Goal: Transaction & Acquisition: Purchase product/service

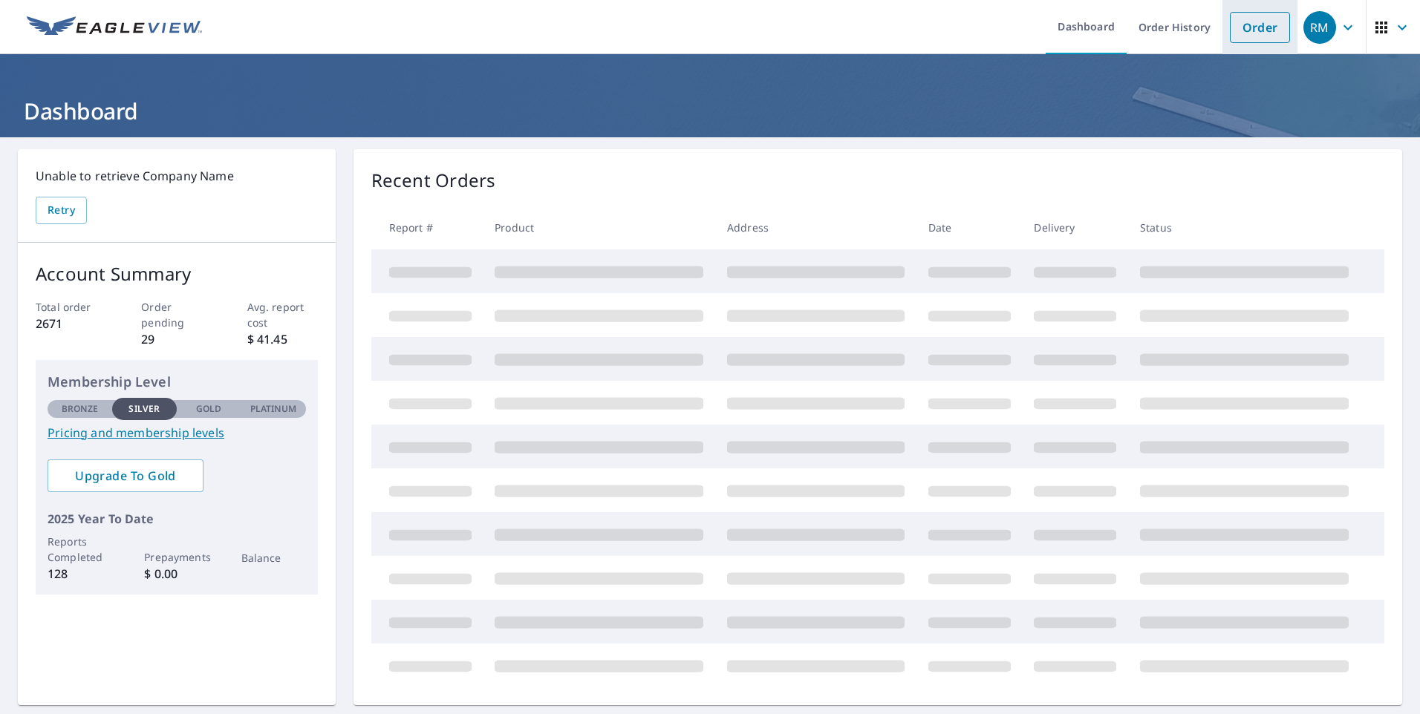
click at [1244, 33] on link "Order" at bounding box center [1260, 27] width 60 height 31
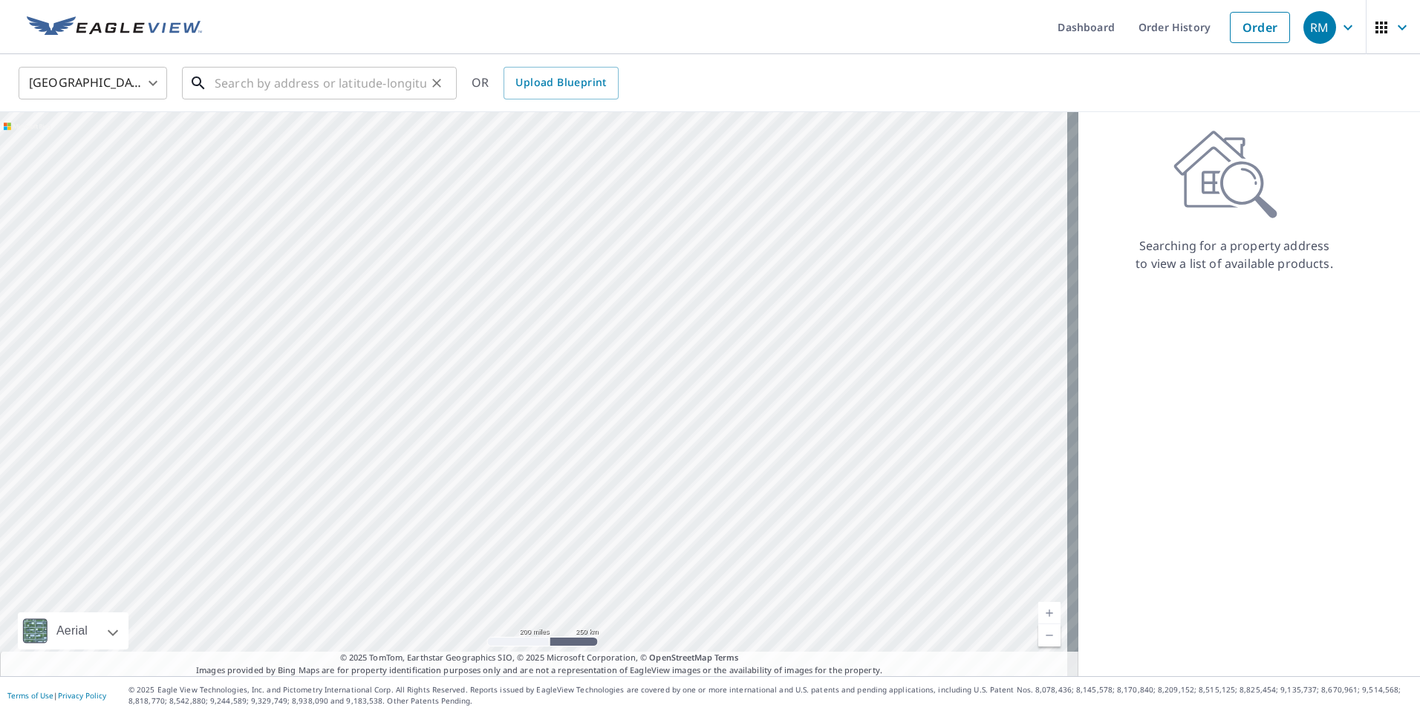
click at [241, 78] on input "text" at bounding box center [321, 83] width 212 height 42
paste input "[STREET_ADDRESS]"
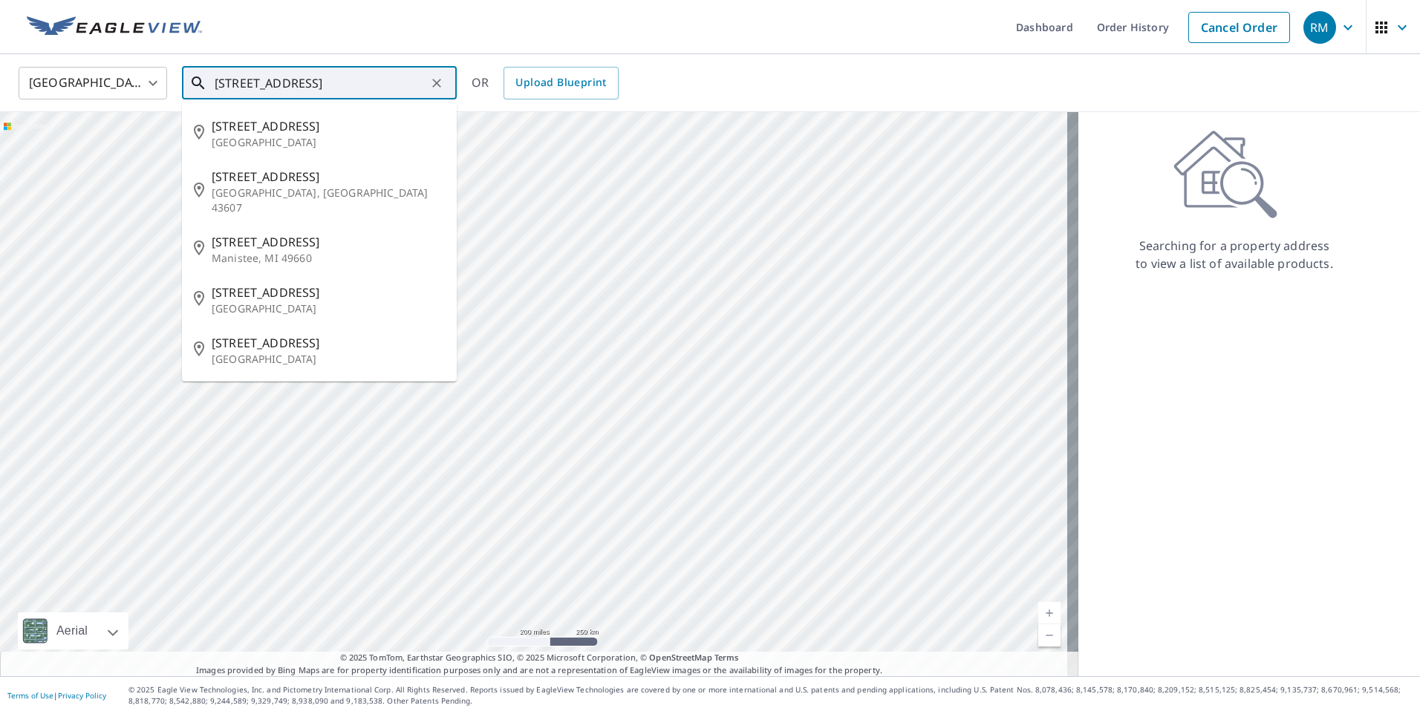
click at [363, 76] on input "[STREET_ADDRESS]" at bounding box center [321, 83] width 212 height 42
paste input "[GEOGRAPHIC_DATA]"
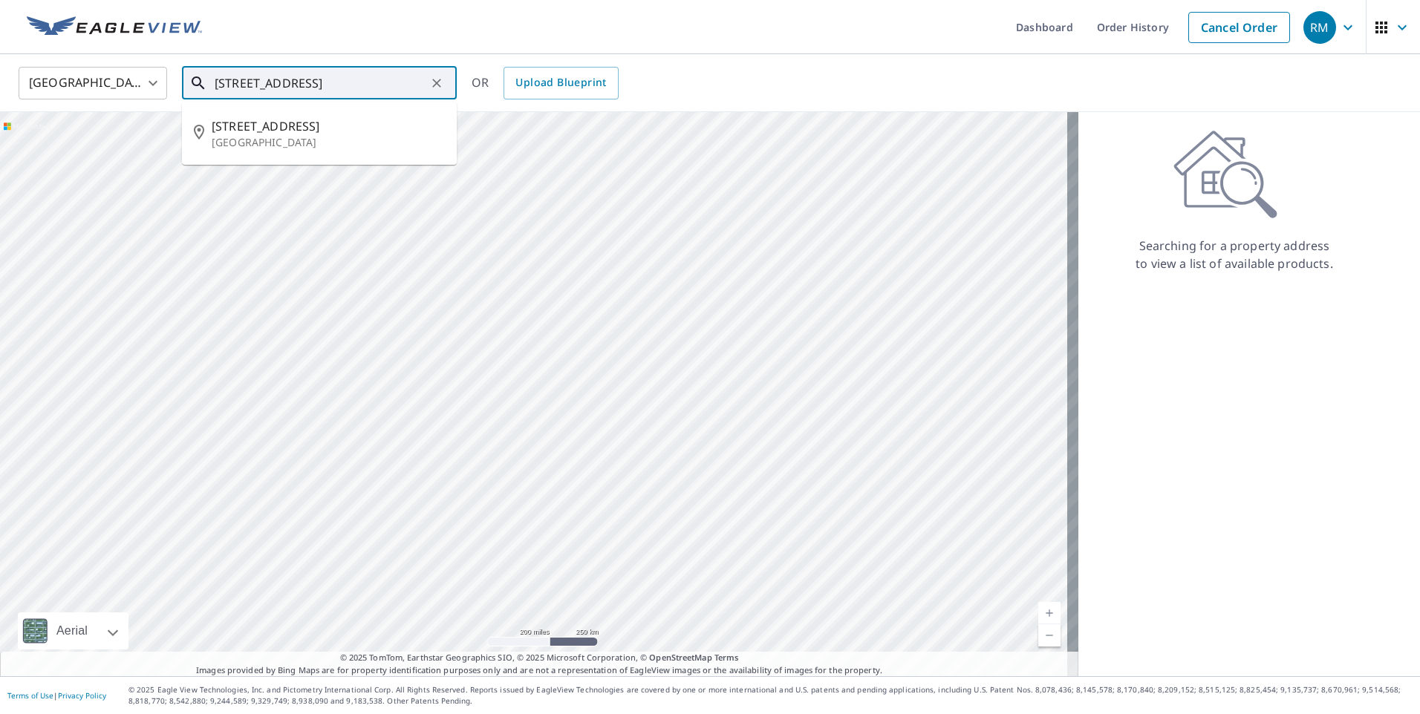
type input "[STREET_ADDRESS]"
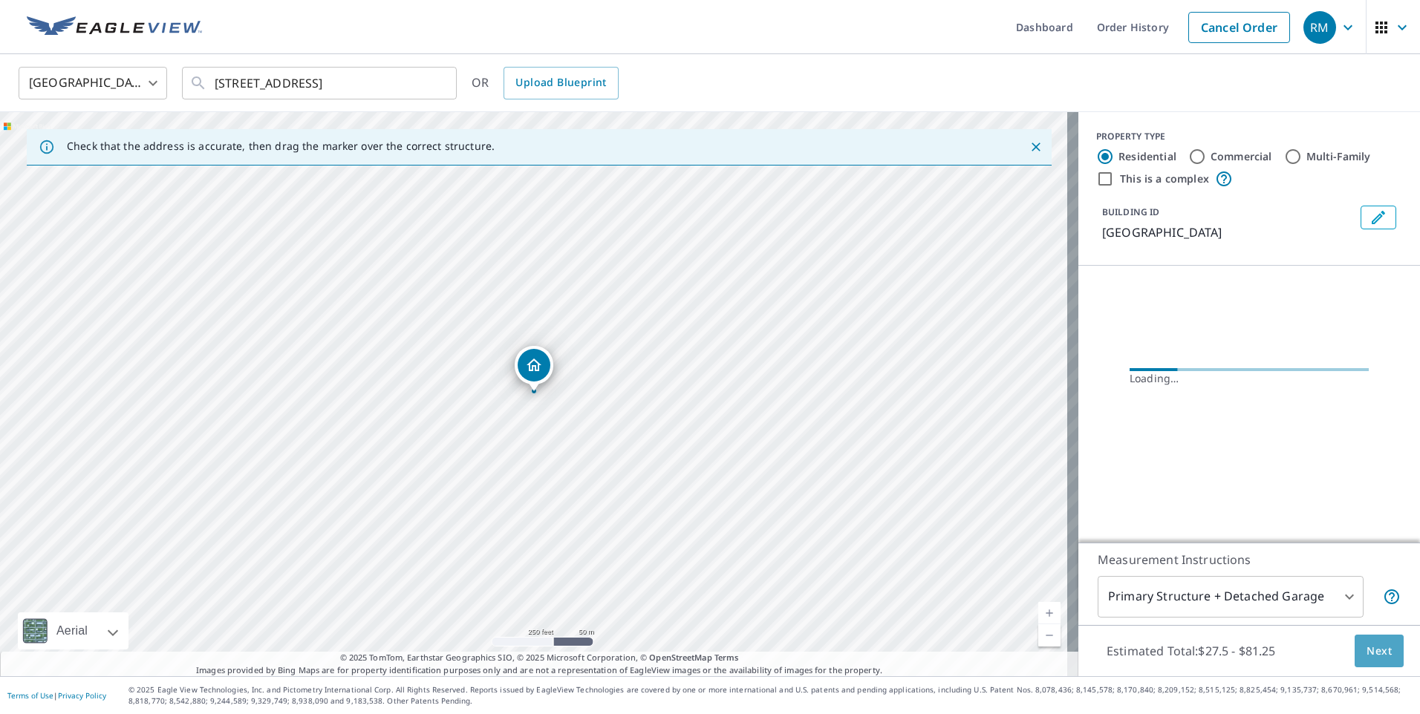
click at [1366, 643] on span "Next" at bounding box center [1378, 651] width 25 height 19
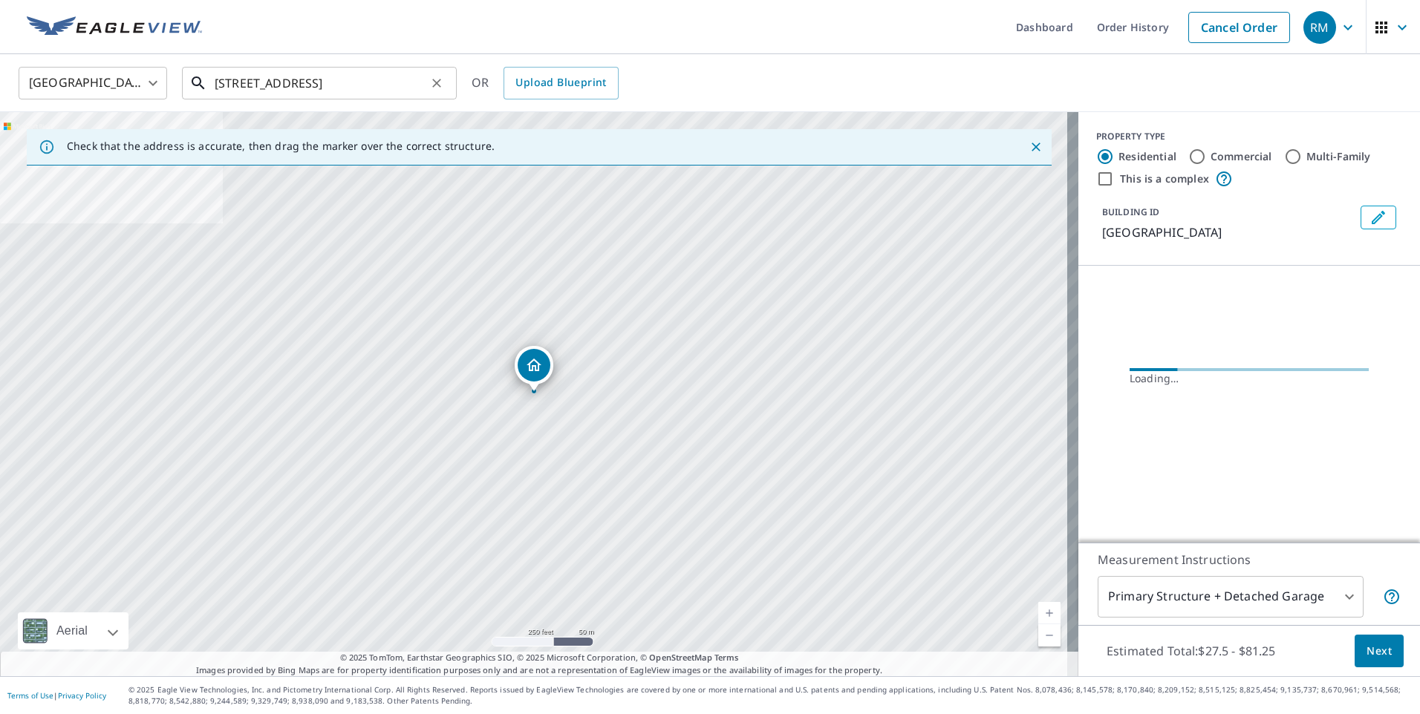
click at [290, 84] on input "[STREET_ADDRESS]" at bounding box center [321, 83] width 212 height 42
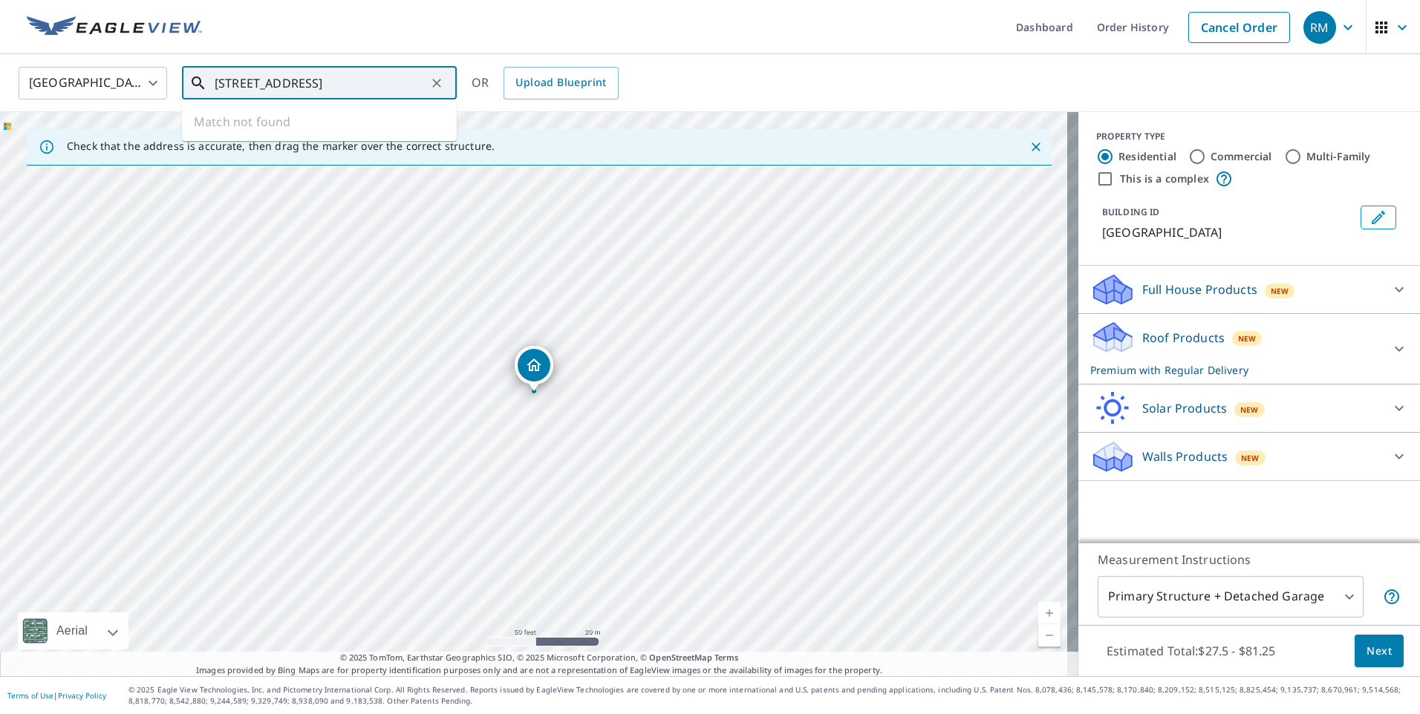
click at [380, 82] on input "[STREET_ADDRESS]" at bounding box center [321, 83] width 212 height 42
click at [240, 82] on input "[STREET_ADDRESS]" at bounding box center [321, 83] width 212 height 42
type input "[STREET_ADDRESS]"
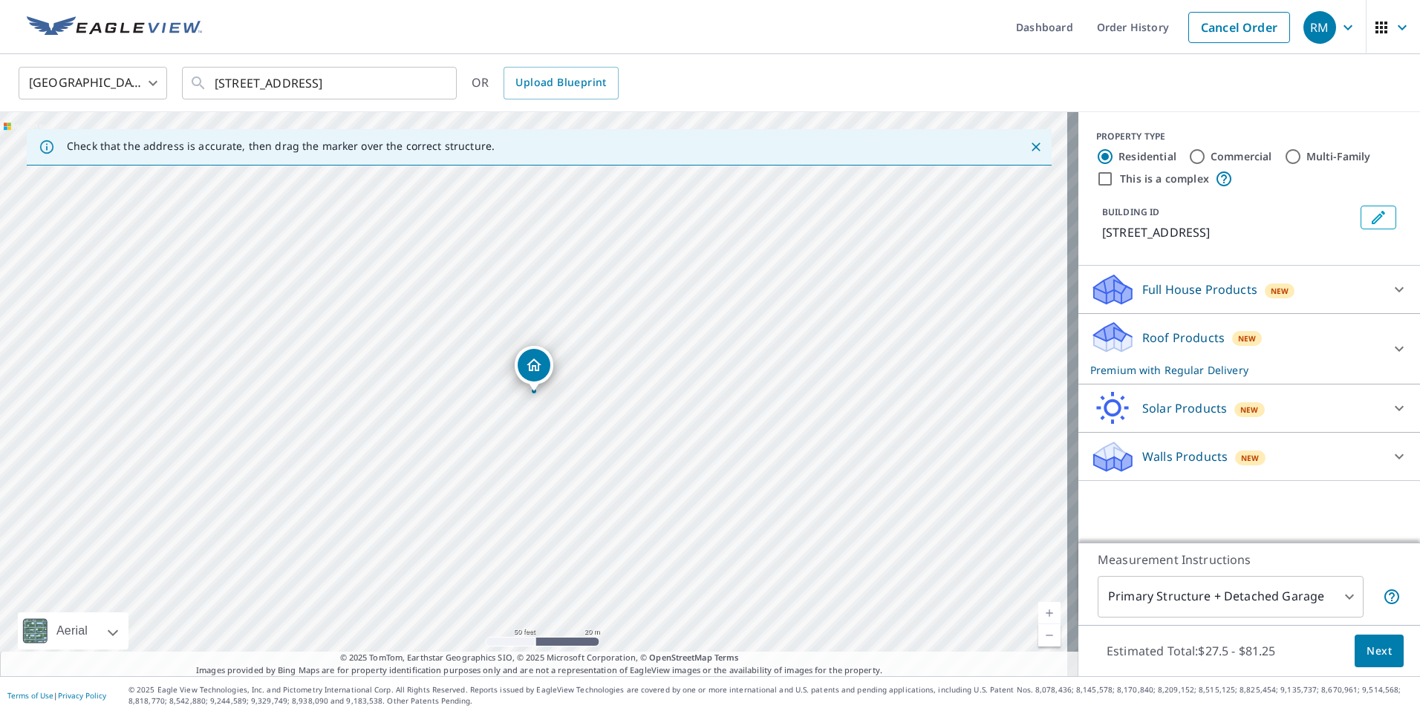
click at [1366, 645] on span "Next" at bounding box center [1378, 651] width 25 height 19
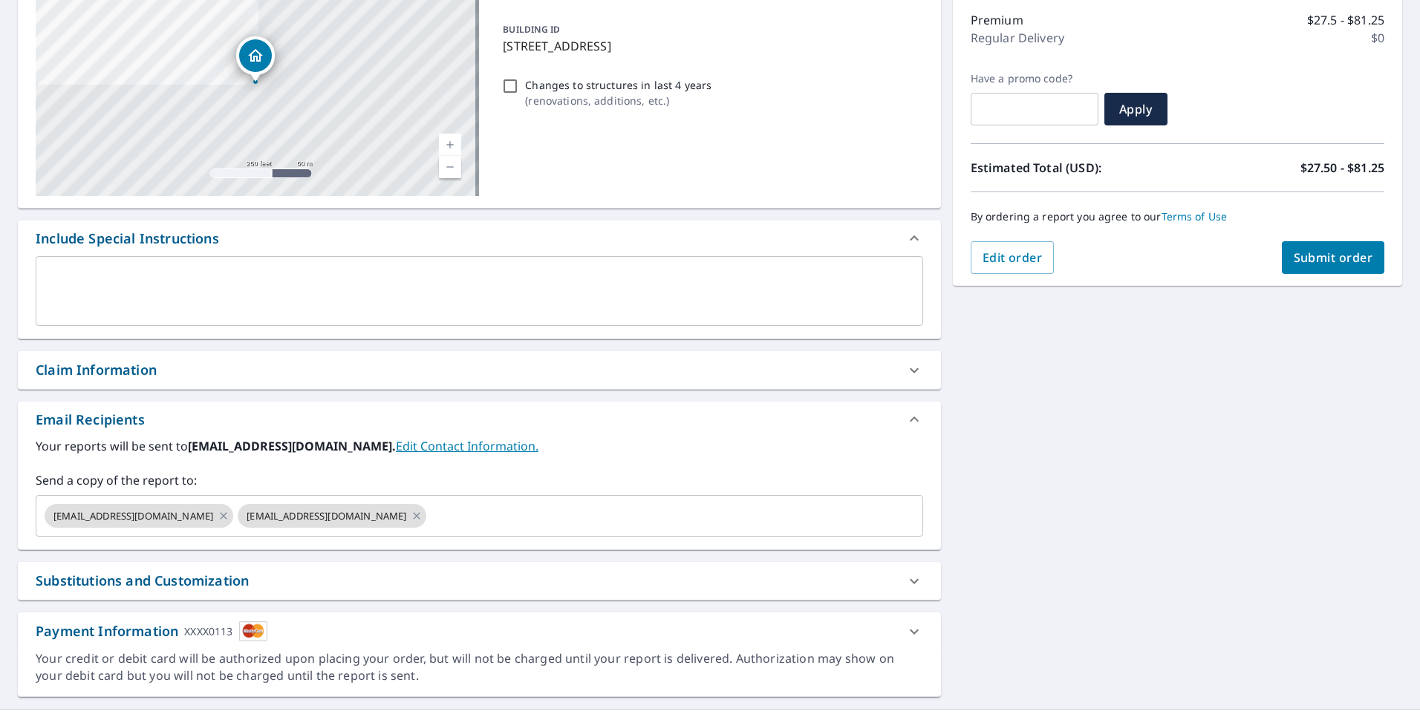
scroll to position [221, 0]
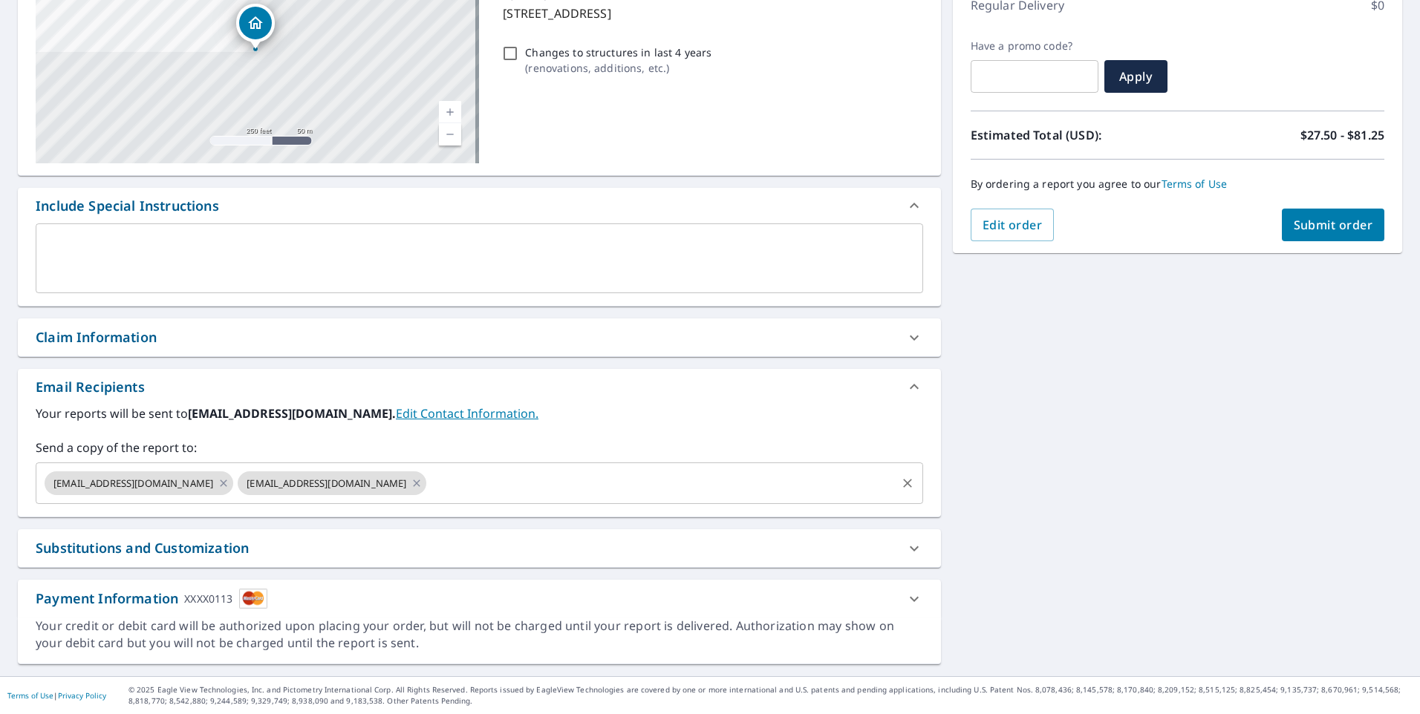
click at [428, 495] on input "text" at bounding box center [660, 483] width 465 height 28
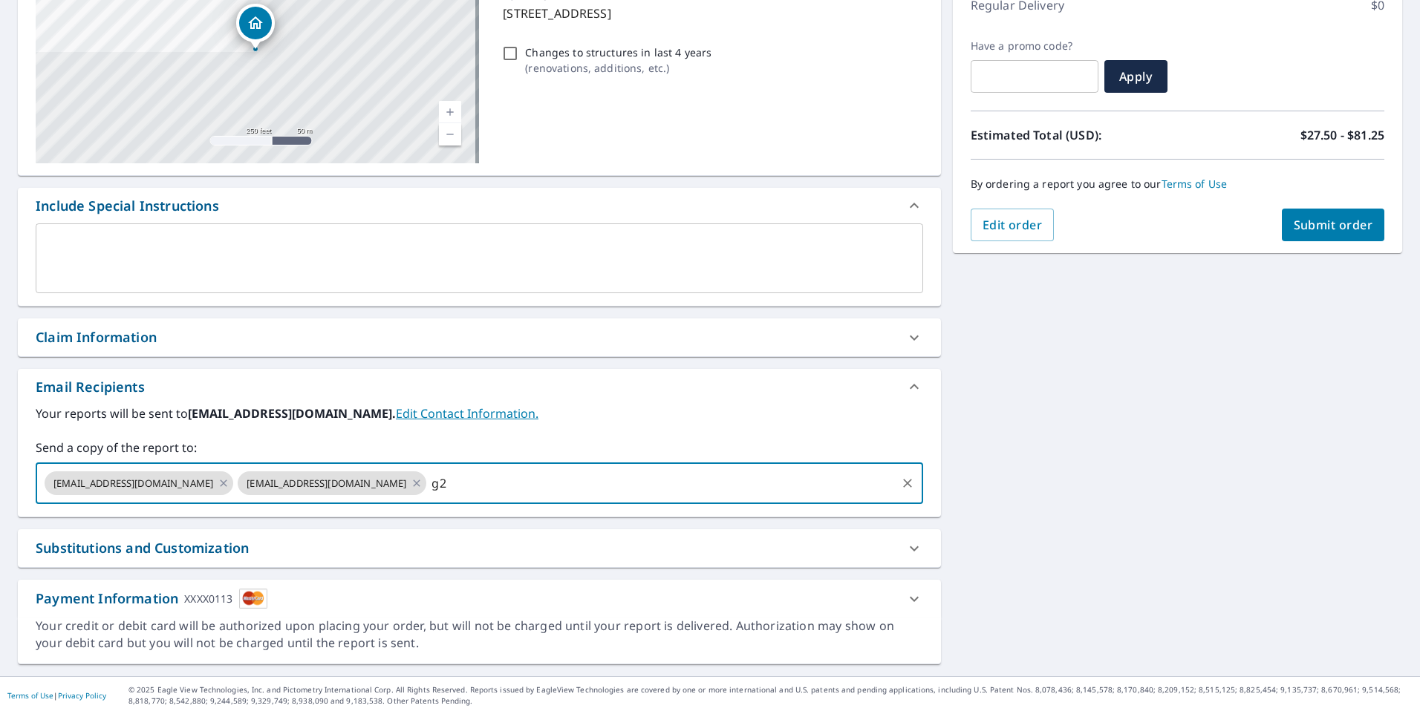
type input "g"
click at [428, 478] on input "text" at bounding box center [660, 483] width 465 height 28
paste input "[EMAIL_ADDRESS][DOMAIN_NAME]"
type input "[EMAIL_ADDRESS][DOMAIN_NAME]"
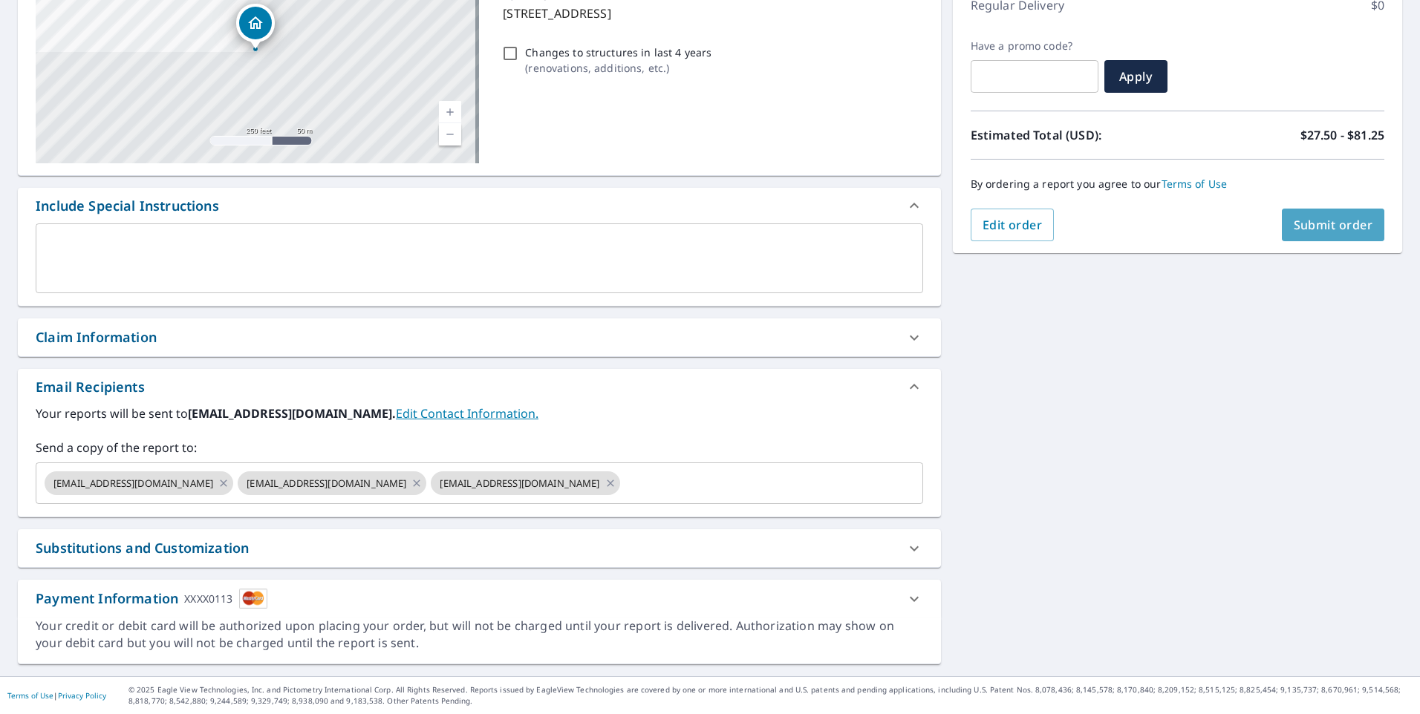
click at [1313, 221] on span "Submit order" at bounding box center [1333, 225] width 79 height 16
checkbox input "true"
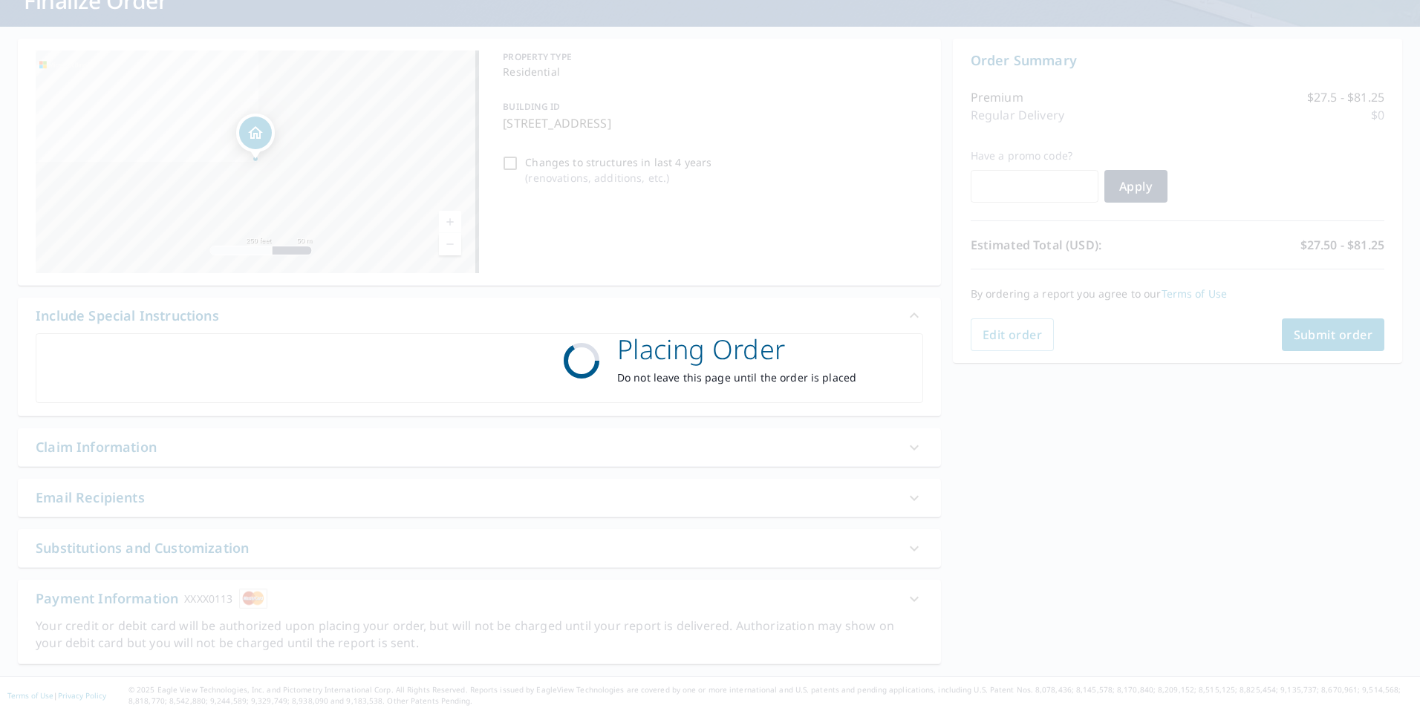
scroll to position [111, 0]
